Goal: Find specific page/section: Find specific page/section

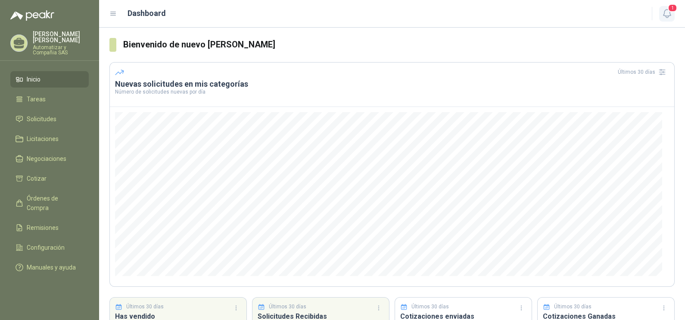
click at [669, 15] on icon "button" at bounding box center [667, 13] width 11 height 11
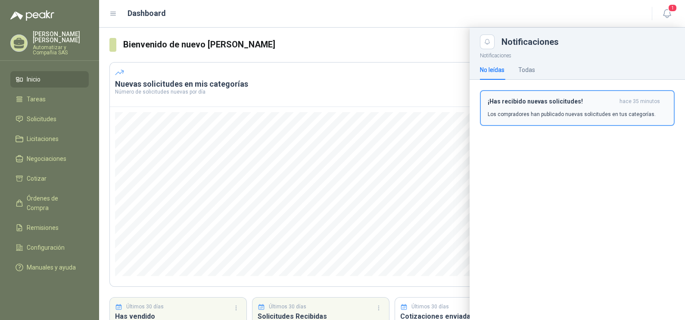
click at [563, 113] on p "Los compradores han publicado nuevas solicitudes en tus categorías." at bounding box center [572, 114] width 168 height 8
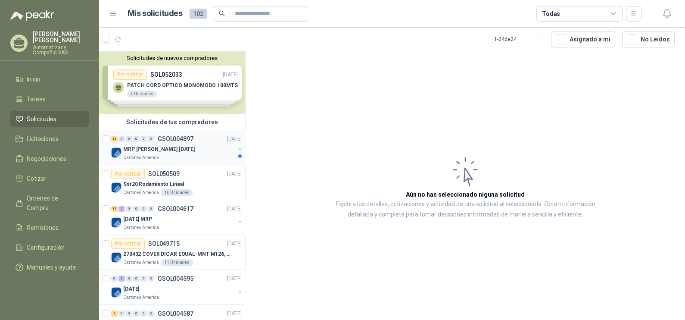
click at [185, 155] on div "Cartones America" at bounding box center [179, 157] width 112 height 7
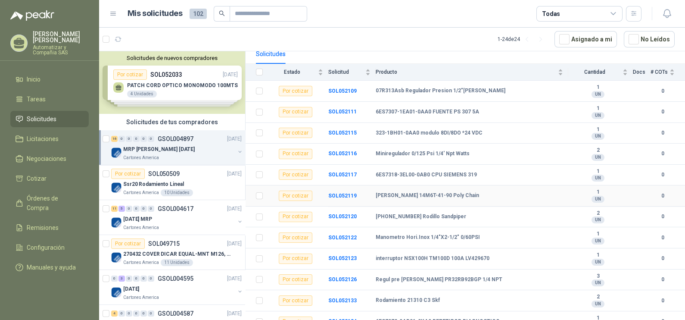
scroll to position [71, 0]
